Goal: Transaction & Acquisition: Purchase product/service

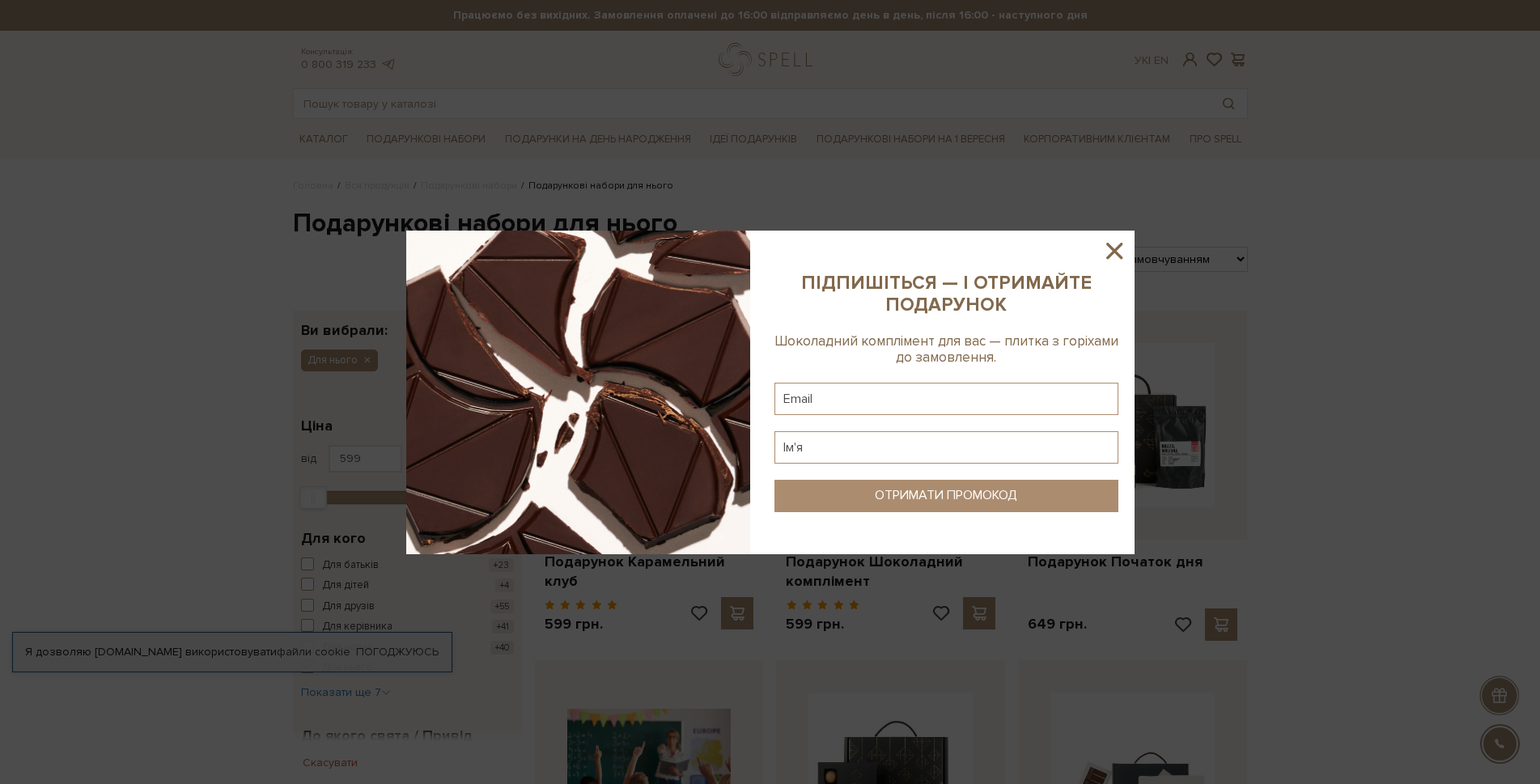
click at [1110, 245] on icon at bounding box center [1114, 250] width 16 height 16
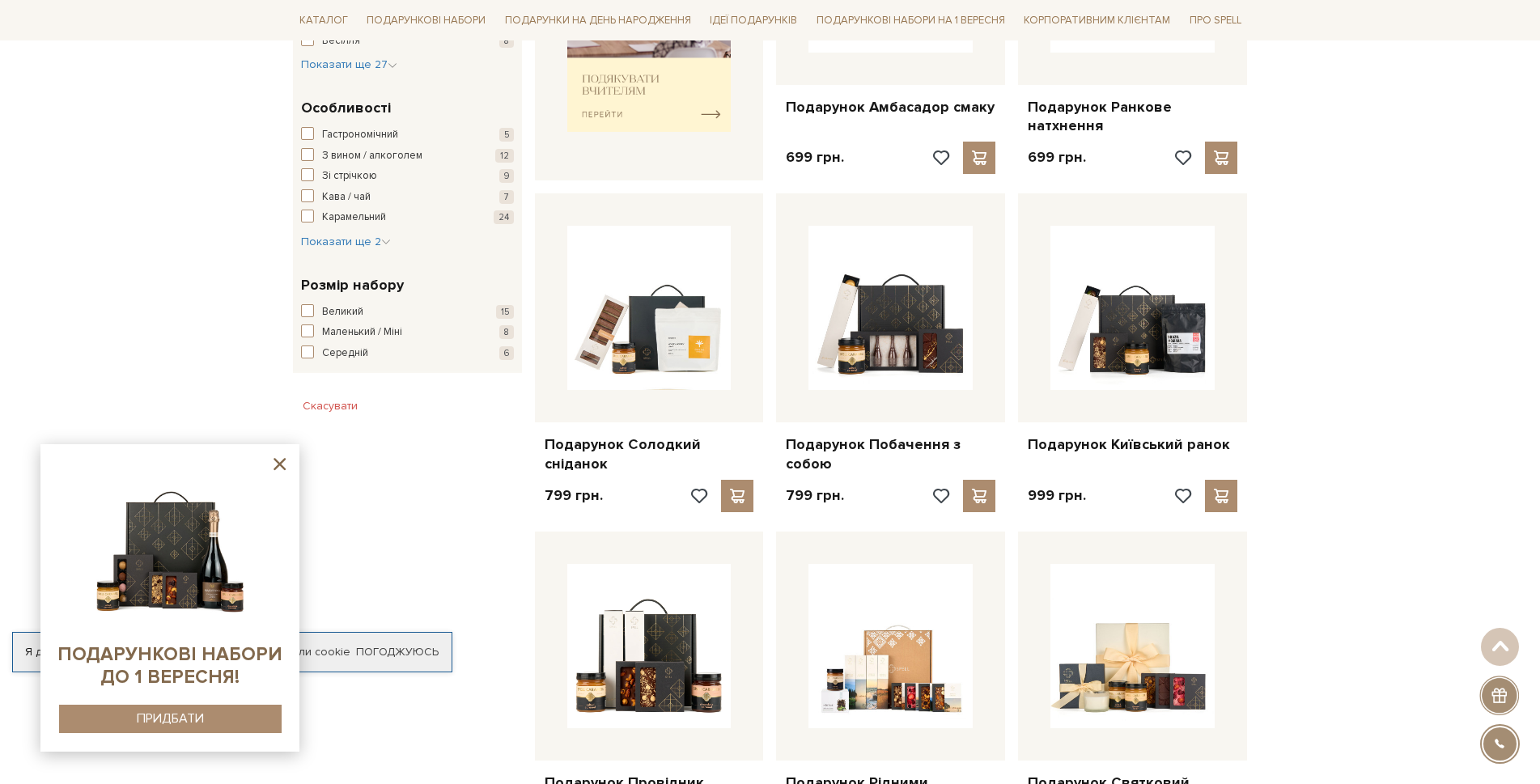
scroll to position [404, 0]
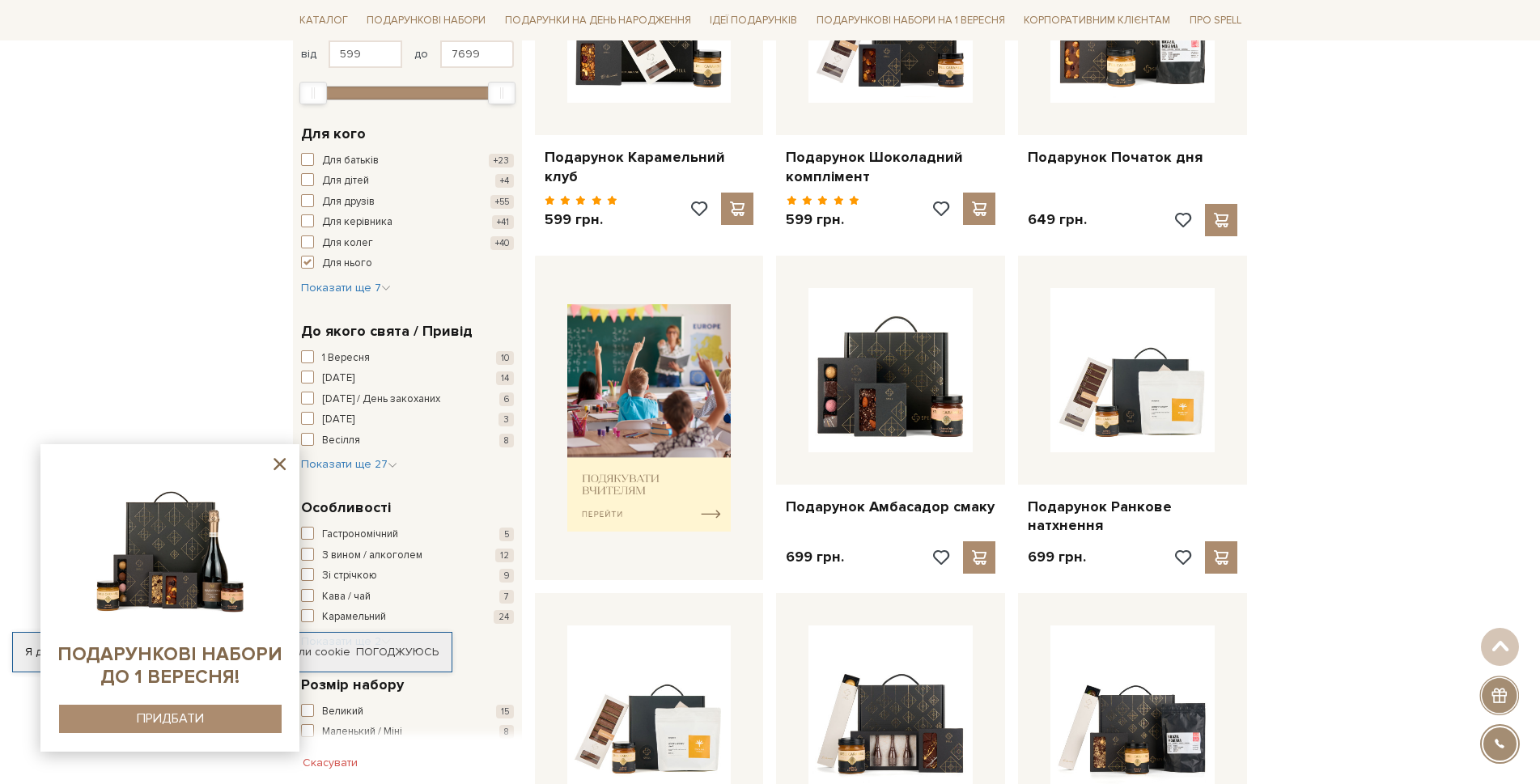
click at [275, 458] on icon at bounding box center [279, 464] width 21 height 21
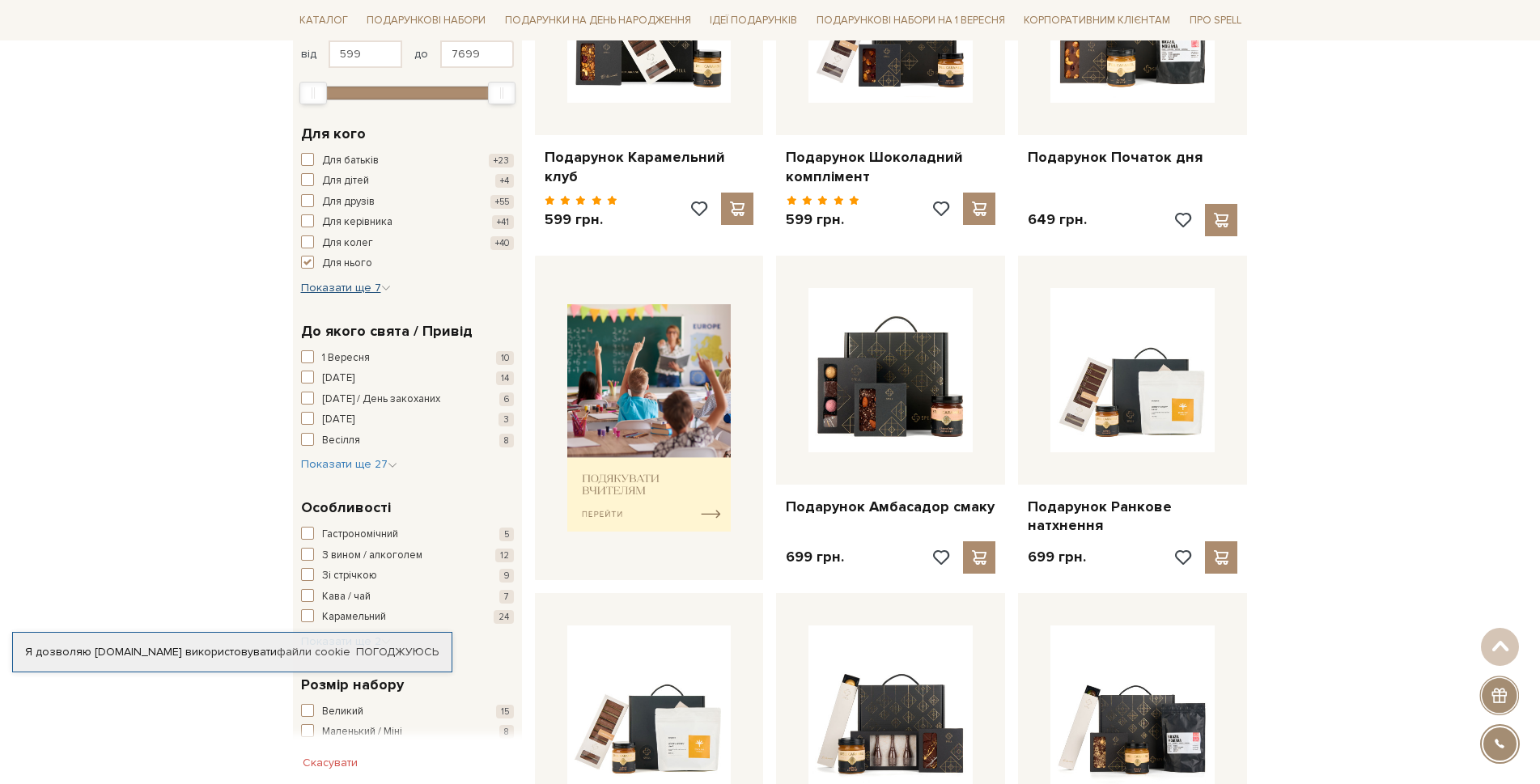
click at [371, 287] on span "Показати ще 7" at bounding box center [346, 287] width 89 height 13
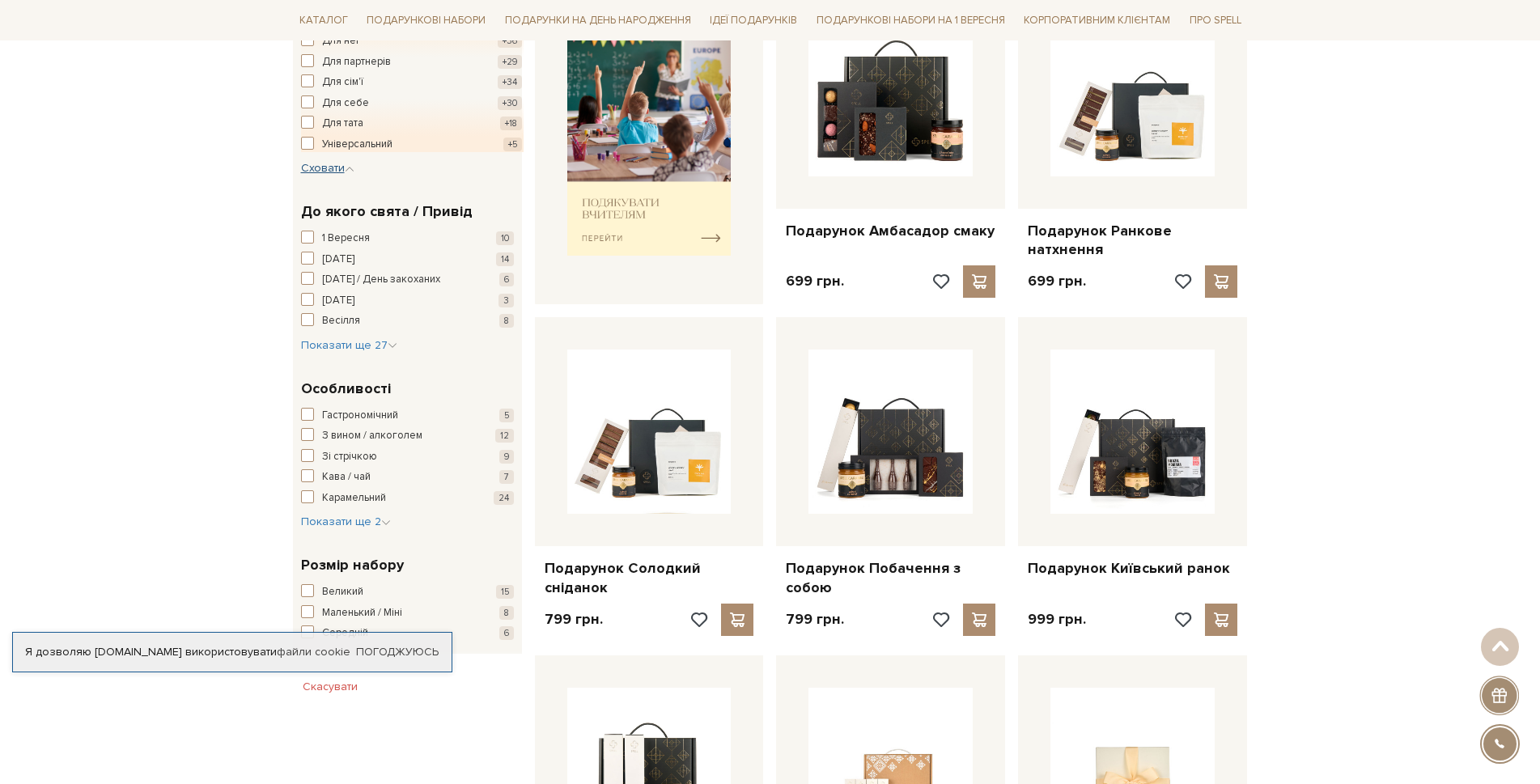
scroll to position [647, 0]
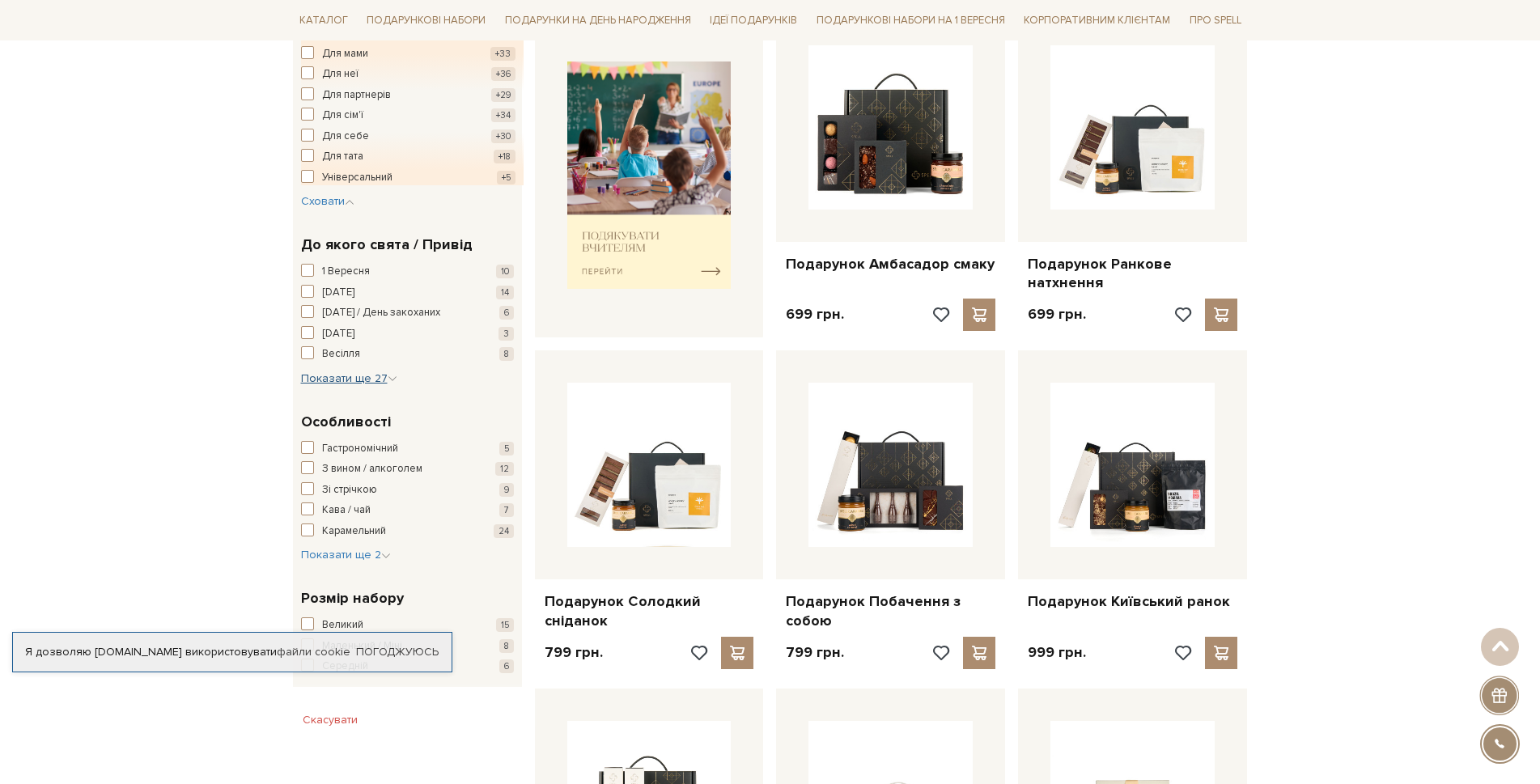
click at [367, 370] on button "Показати ще 27 Сховати" at bounding box center [350, 378] width 97 height 16
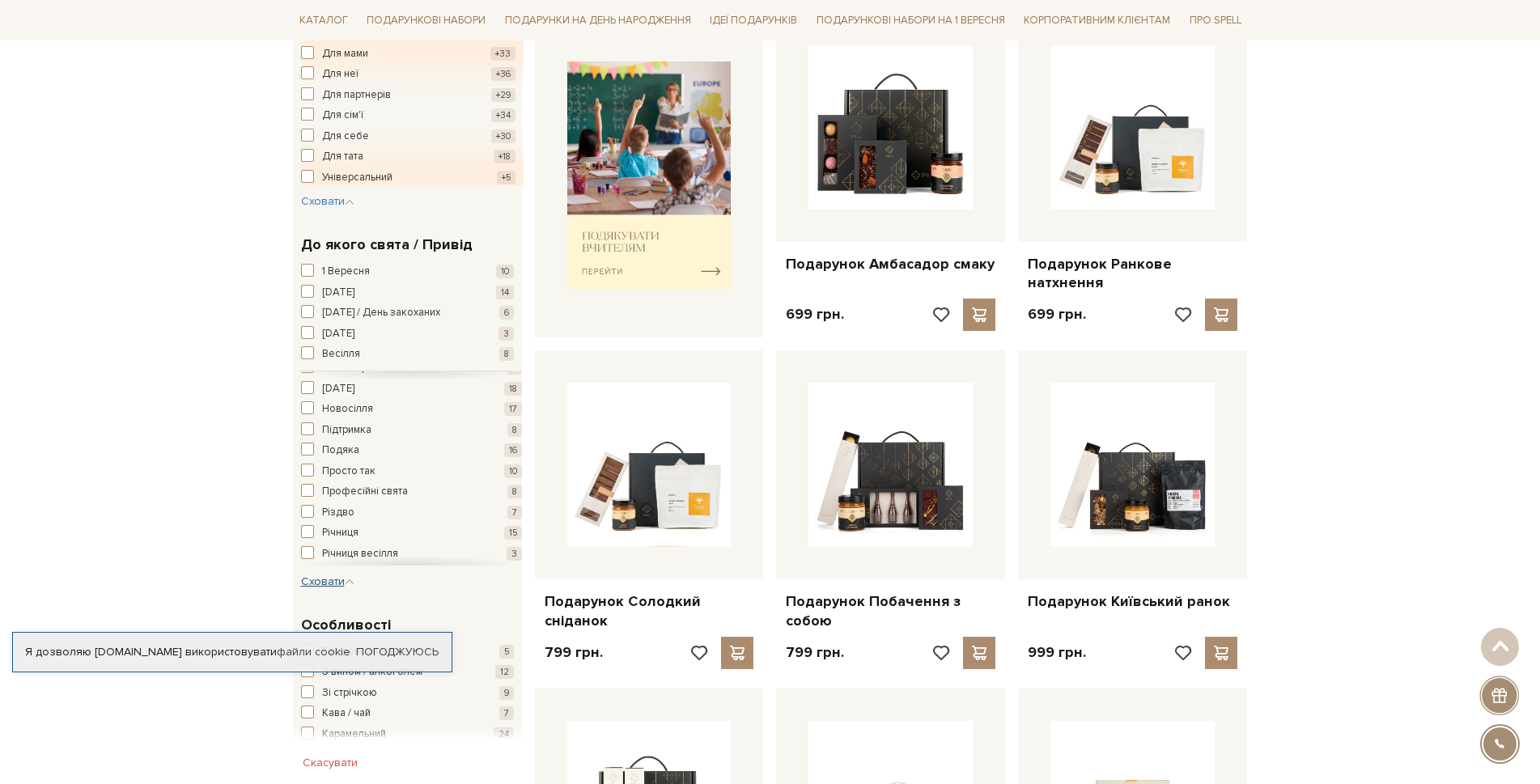
scroll to position [382, 0]
click at [307, 555] on span "button" at bounding box center [308, 555] width 13 height 13
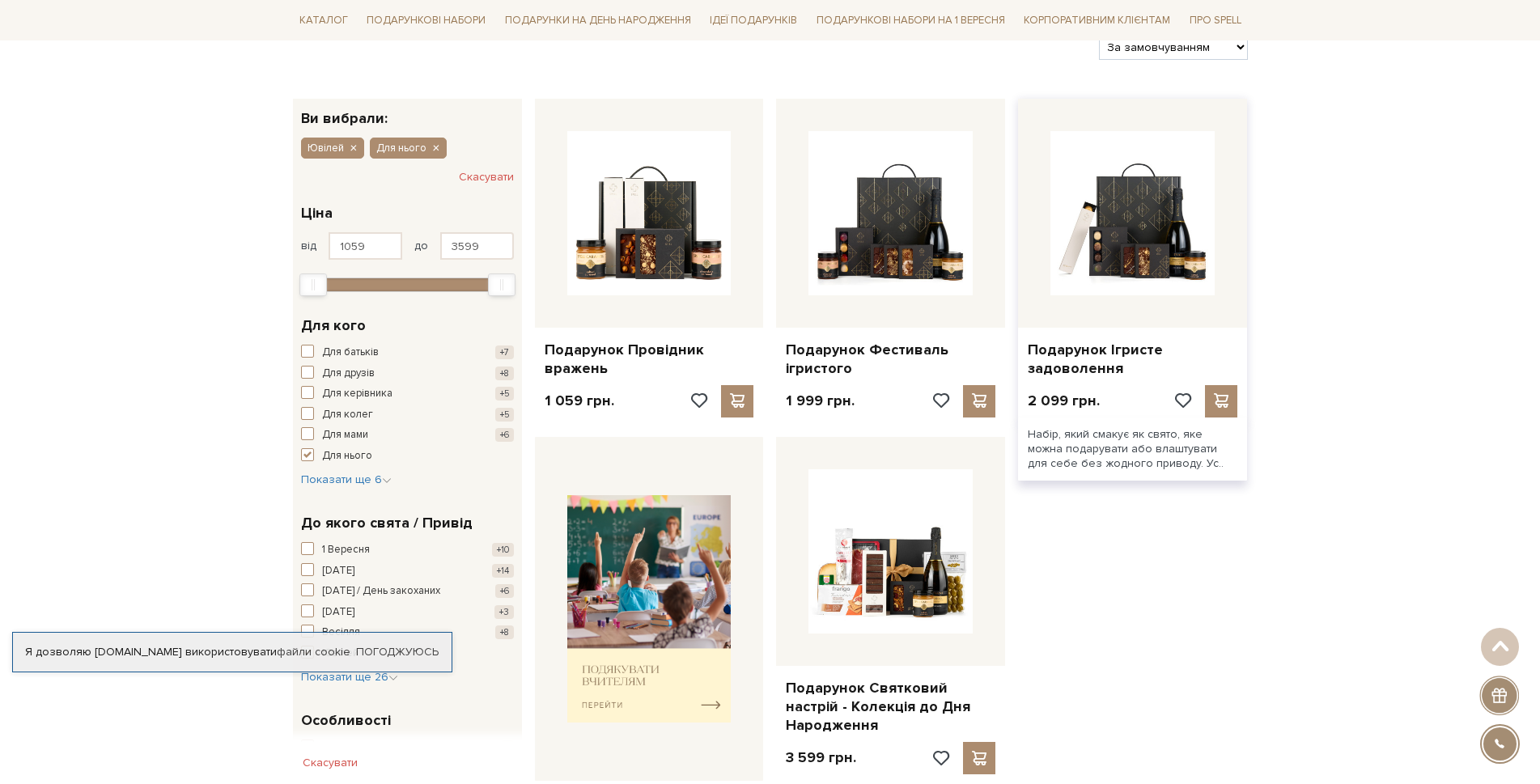
scroll to position [242, 0]
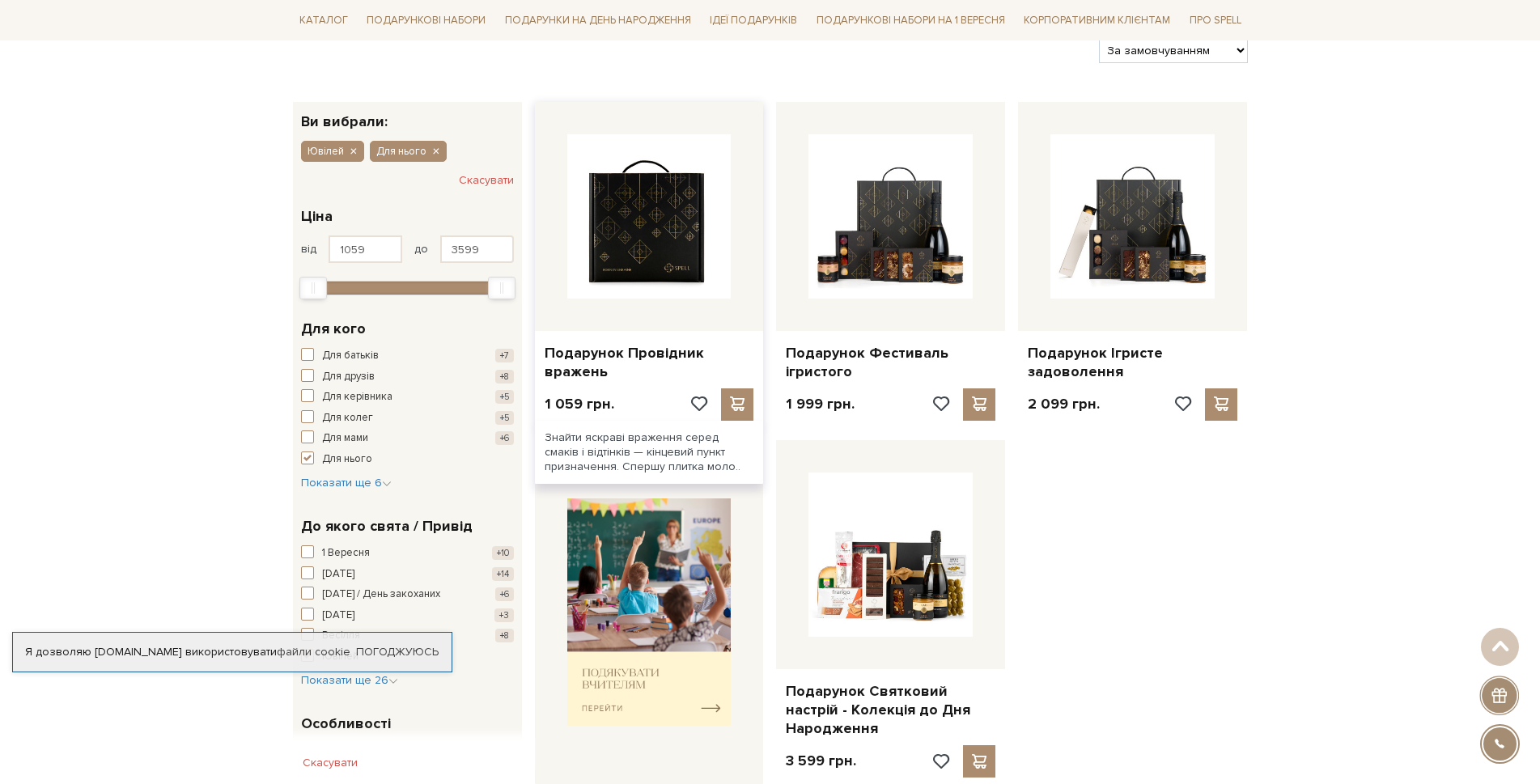
click at [632, 217] on img at bounding box center [649, 216] width 165 height 164
